Goal: Find specific page/section: Find specific page/section

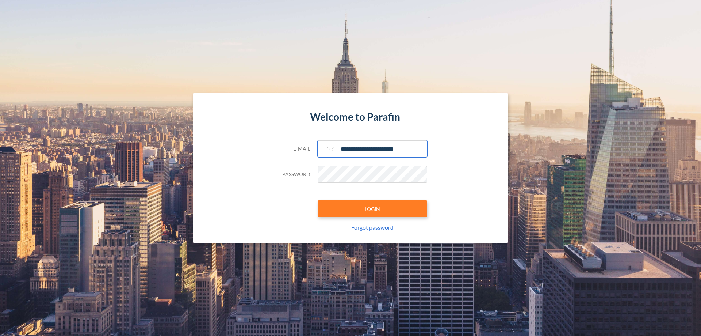
type input "**********"
click at [373, 209] on button "LOGIN" at bounding box center [373, 208] width 110 height 17
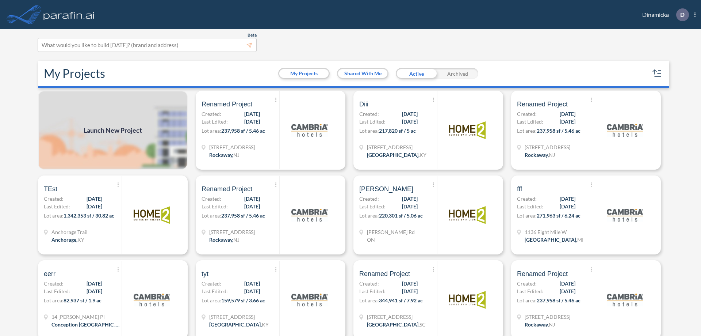
scroll to position [2, 0]
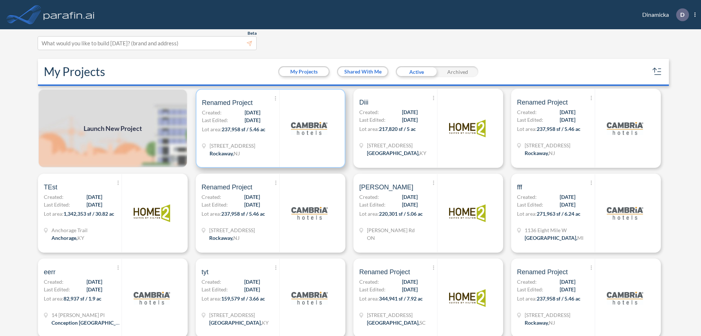
click at [269, 128] on p "Lot area: 237,958 sf / 5.46 ac" at bounding box center [240, 130] width 77 height 11
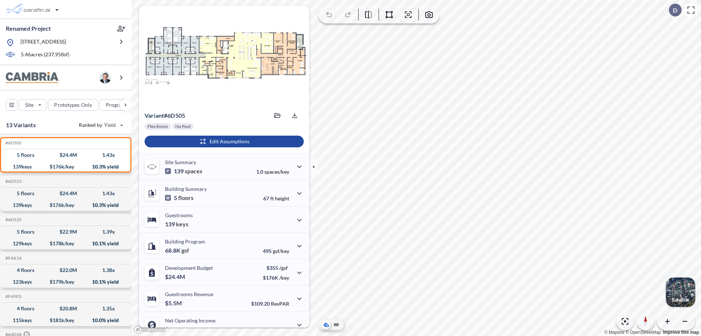
scroll to position [37, 0]
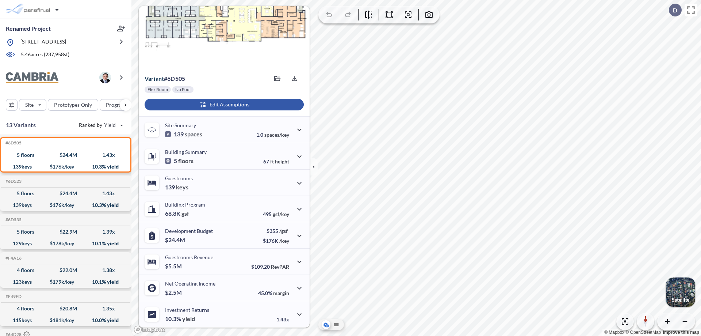
click at [223, 104] on div "button" at bounding box center [224, 105] width 159 height 12
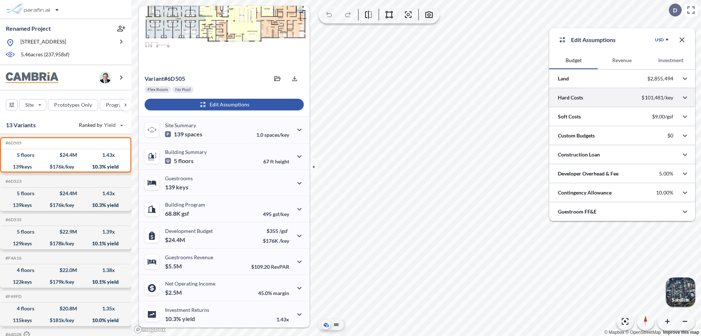
click at [622, 98] on div at bounding box center [622, 97] width 146 height 19
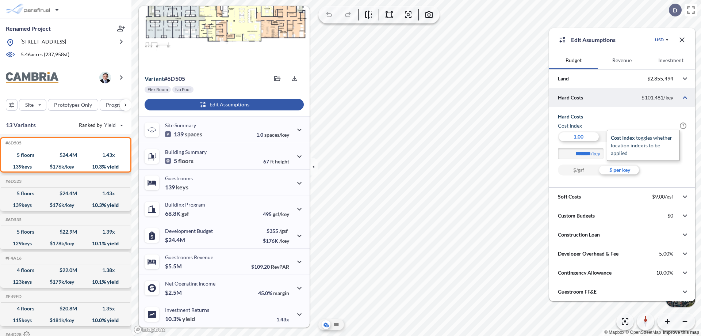
click at [683, 126] on span "?" at bounding box center [683, 125] width 7 height 7
